Goal: Find specific page/section: Find specific page/section

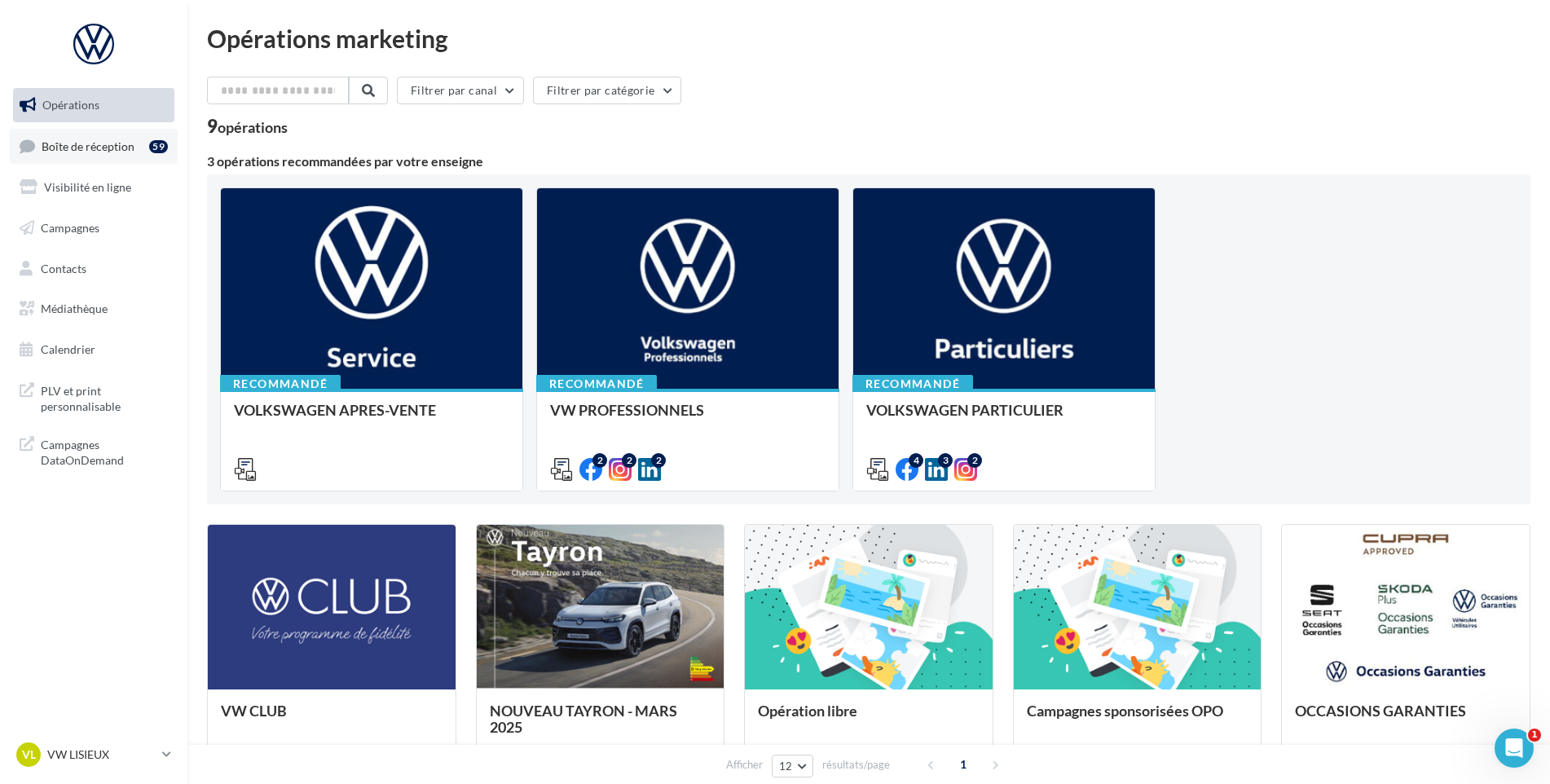
click at [99, 161] on link "Boîte de réception 59" at bounding box center [93, 146] width 168 height 35
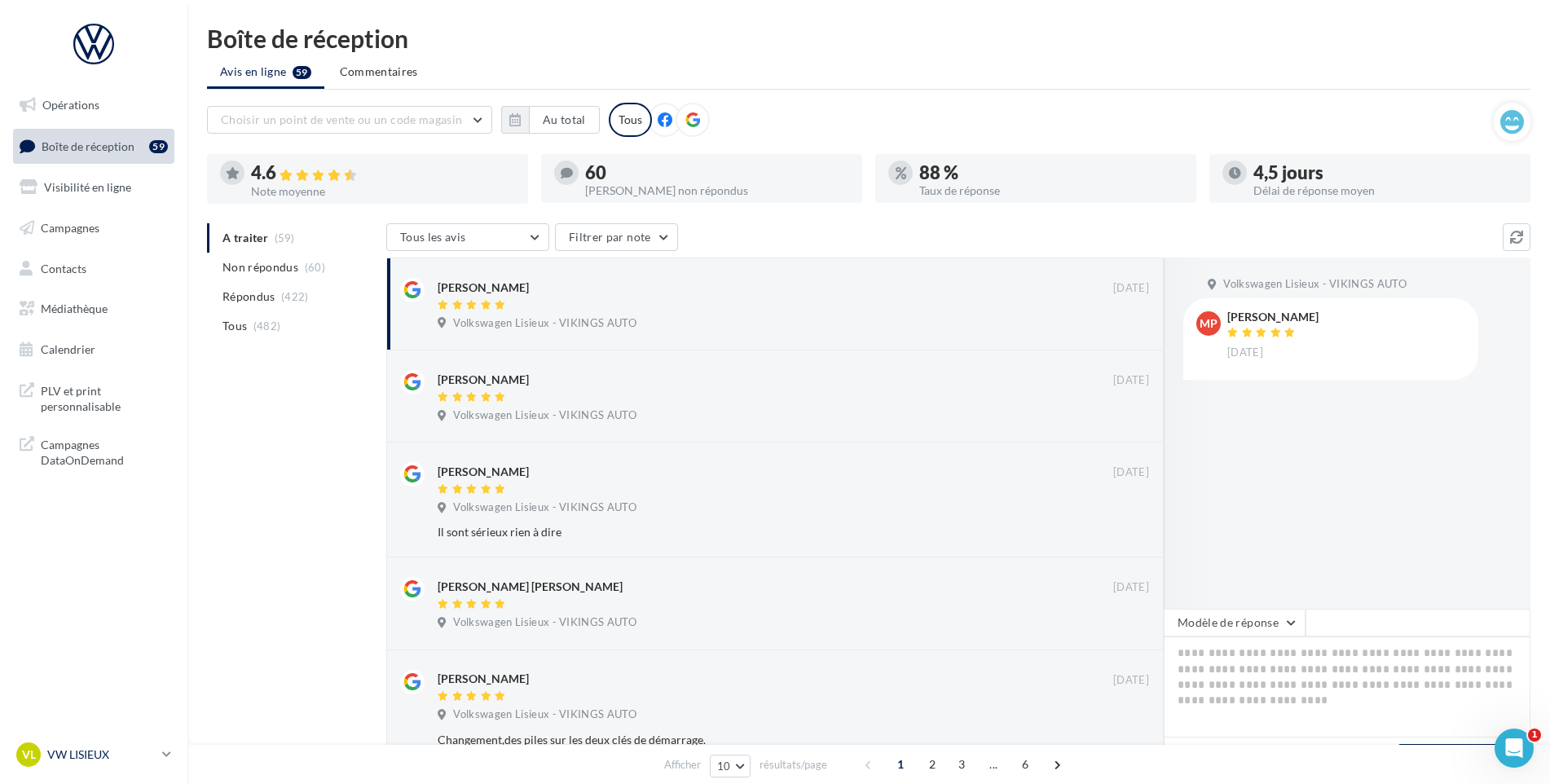
click at [50, 765] on div "VL VW LISIEUX vw-lis-vau" at bounding box center [86, 754] width 140 height 24
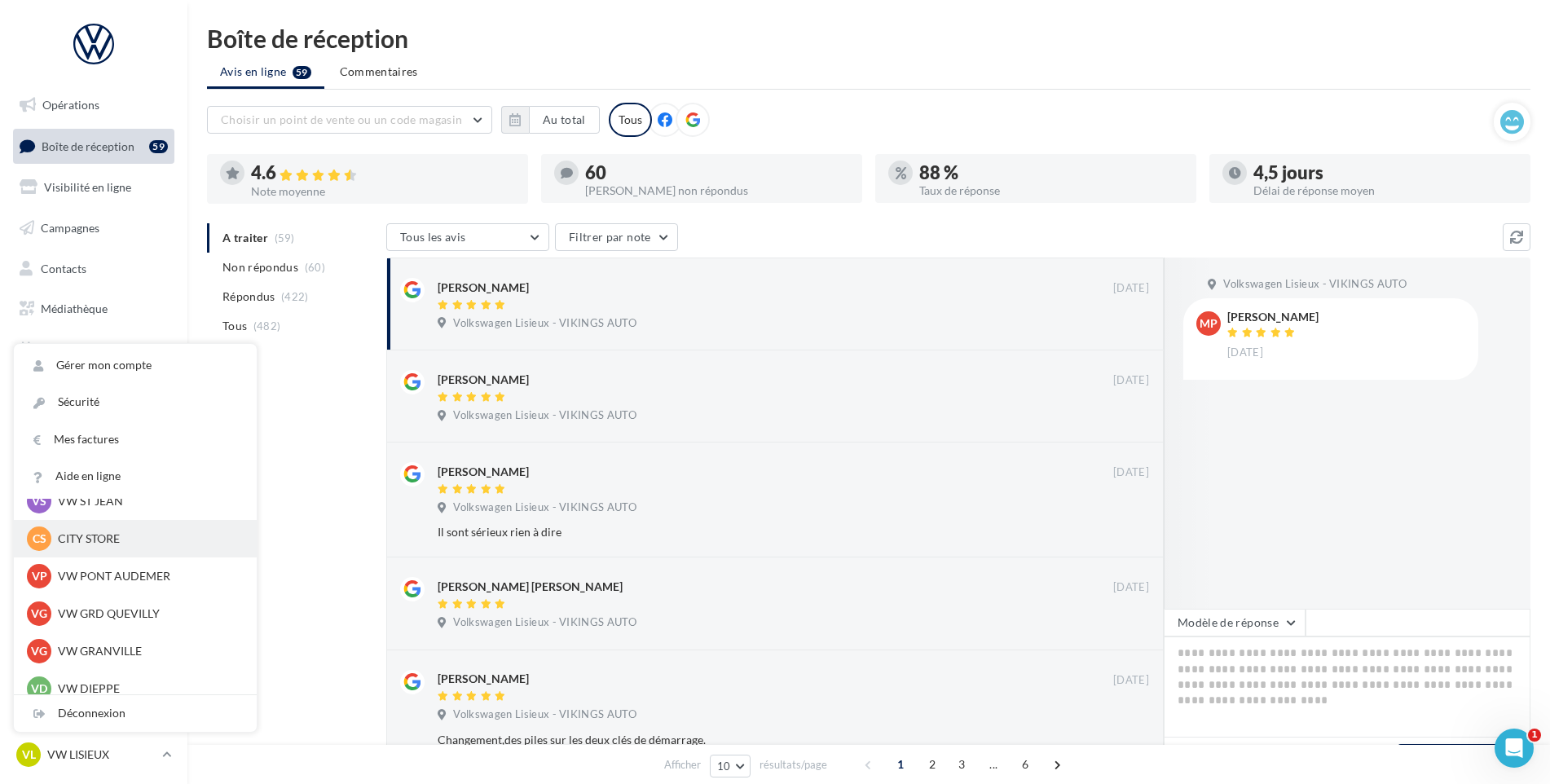
scroll to position [326, 0]
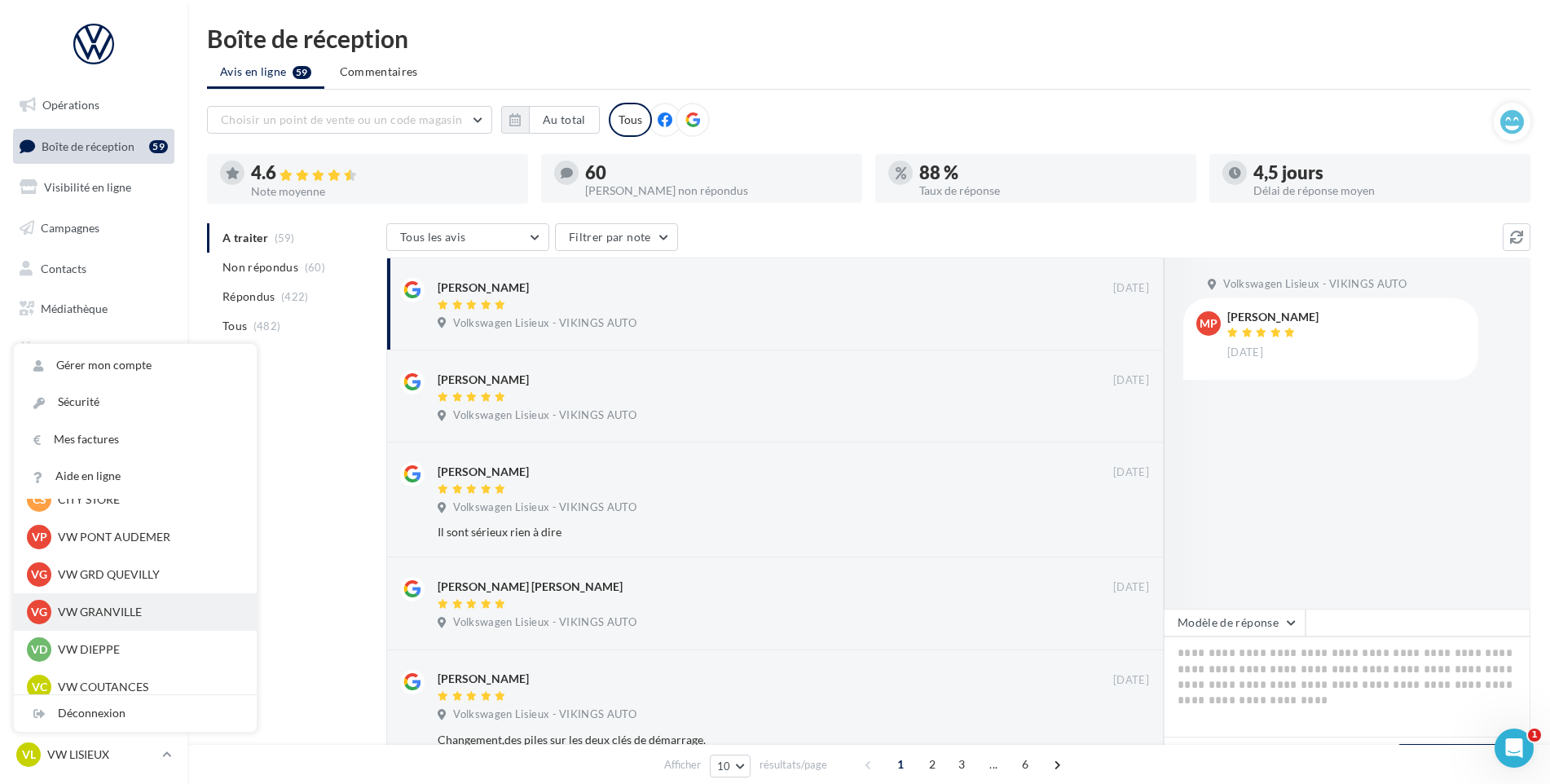
click at [138, 606] on p "VW GRANVILLE" at bounding box center [147, 612] width 179 height 16
